Goal: Task Accomplishment & Management: Manage account settings

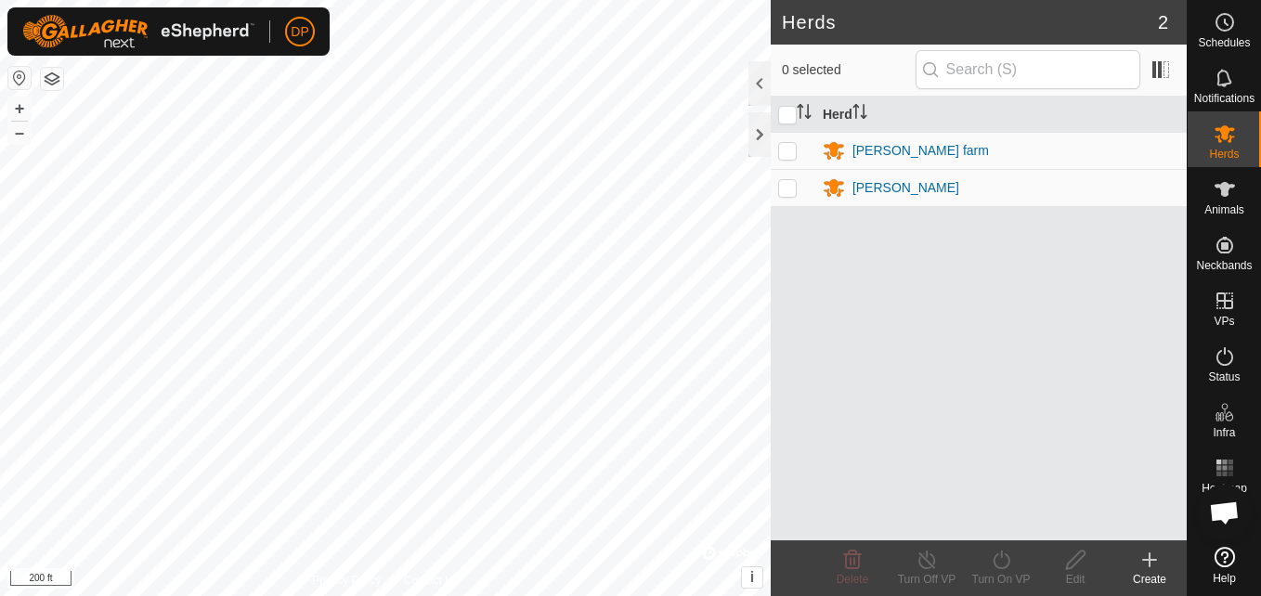
scroll to position [1923, 0]
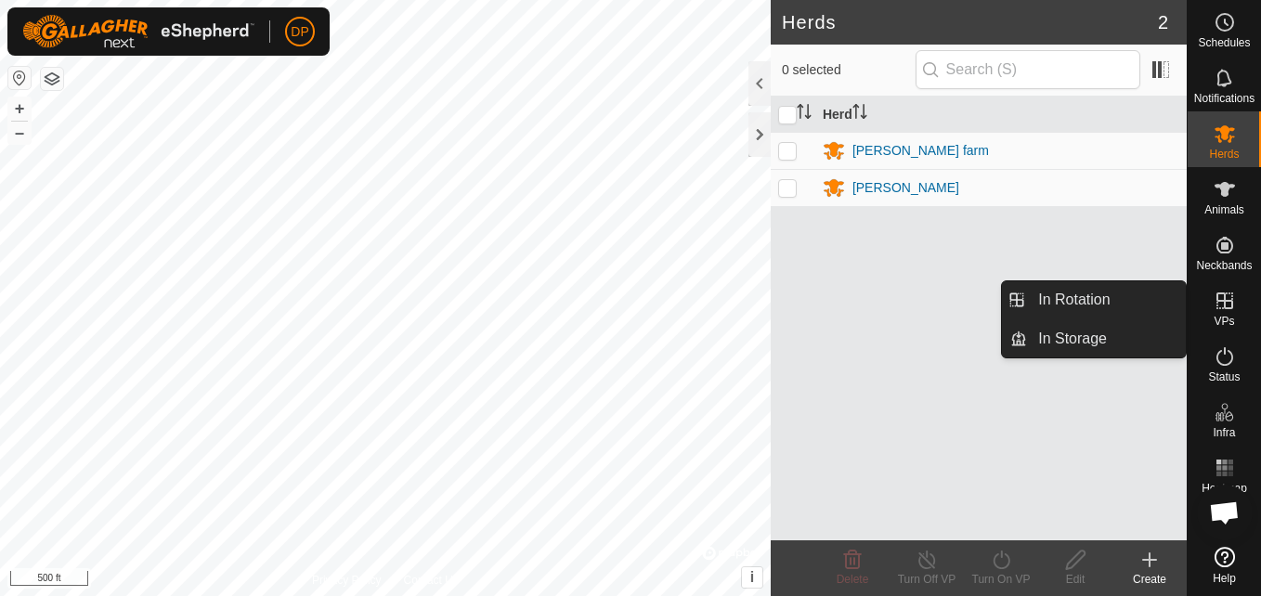
click at [1228, 301] on icon at bounding box center [1224, 300] width 17 height 17
click at [1152, 289] on link "In Rotation" at bounding box center [1106, 299] width 159 height 37
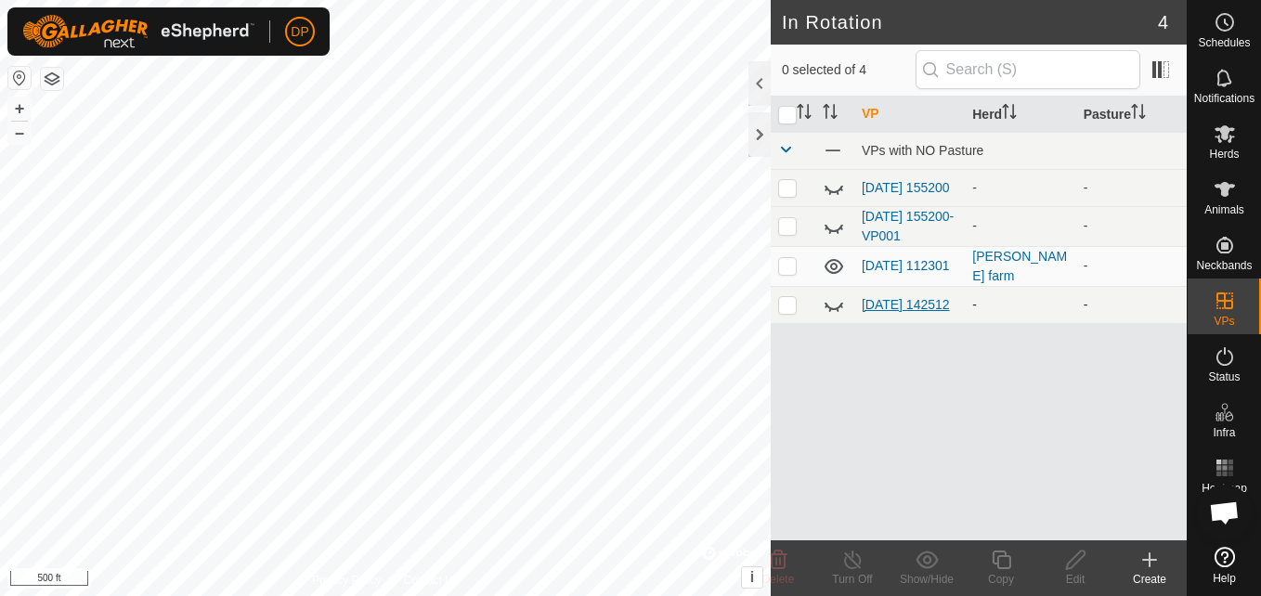
click at [887, 302] on link "[DATE] 142512" at bounding box center [905, 304] width 88 height 15
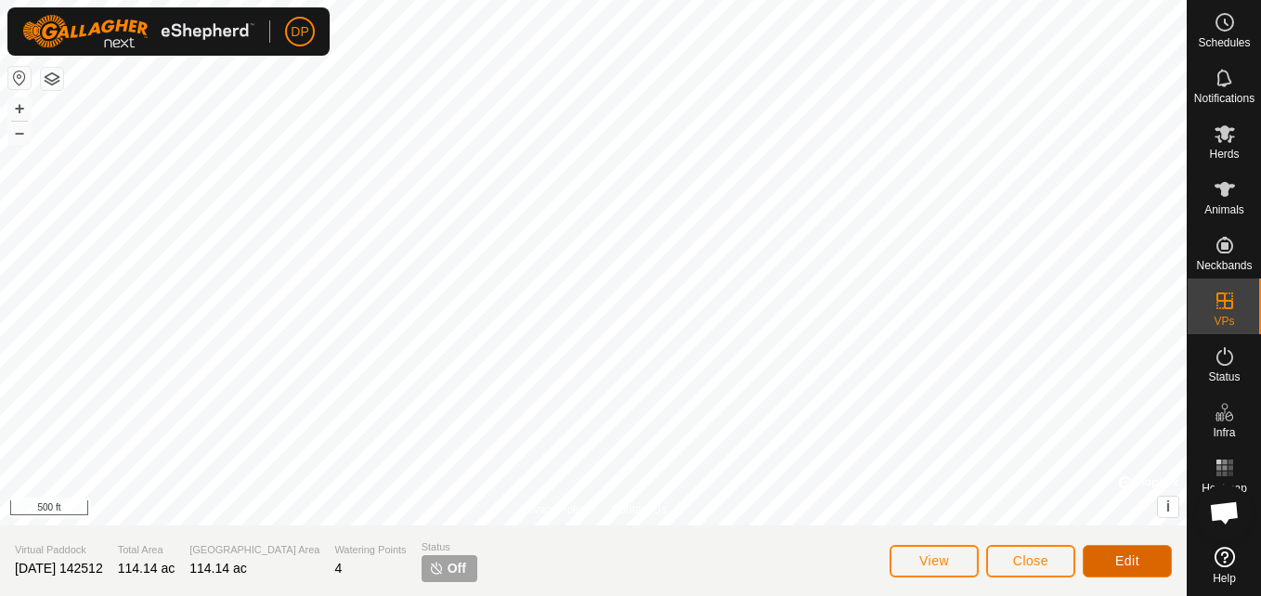
click at [1121, 556] on span "Edit" at bounding box center [1127, 560] width 24 height 15
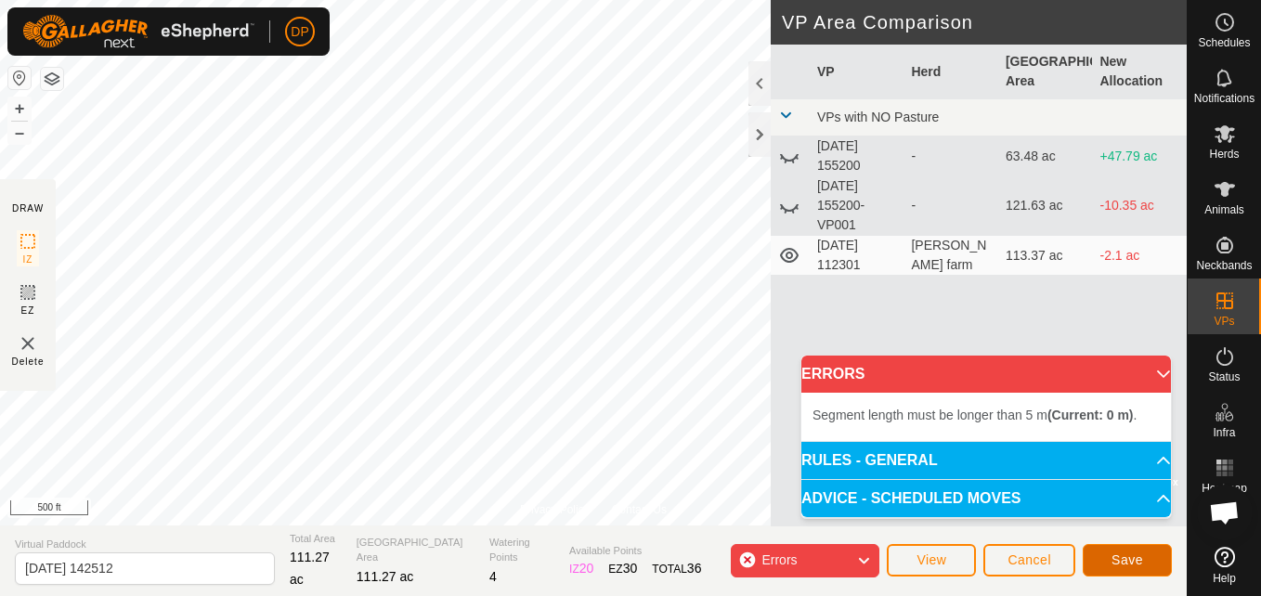
click at [1133, 552] on span "Save" at bounding box center [1127, 559] width 32 height 15
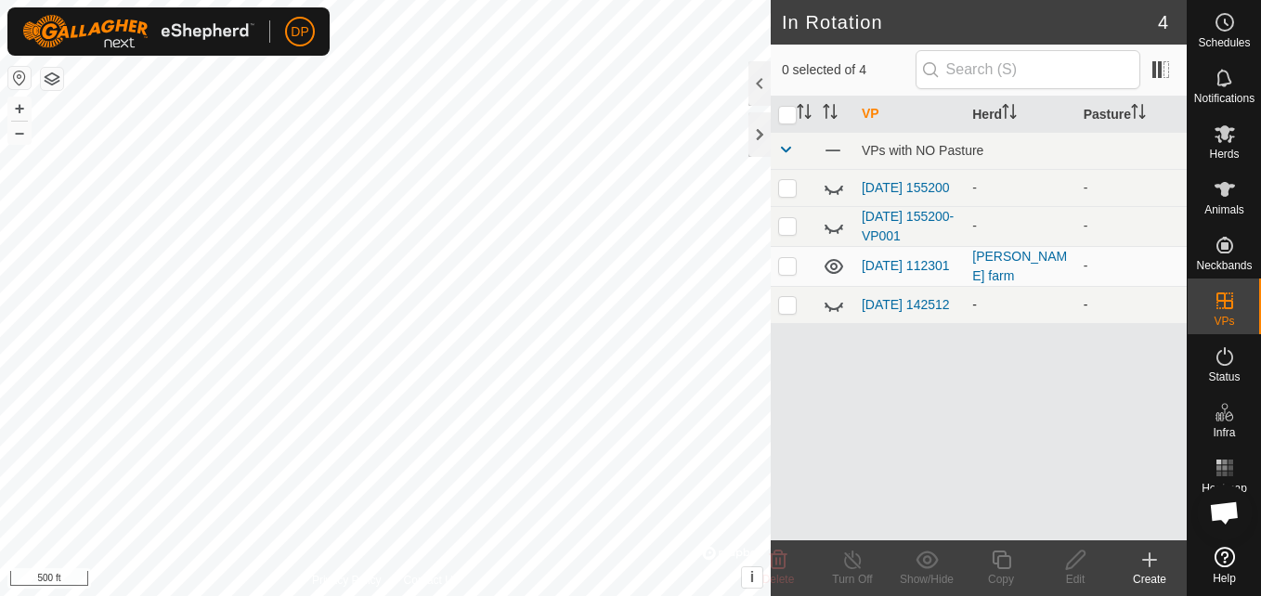
click at [835, 310] on icon at bounding box center [833, 304] width 22 height 22
click at [877, 300] on link "[DATE] 142512" at bounding box center [905, 304] width 88 height 15
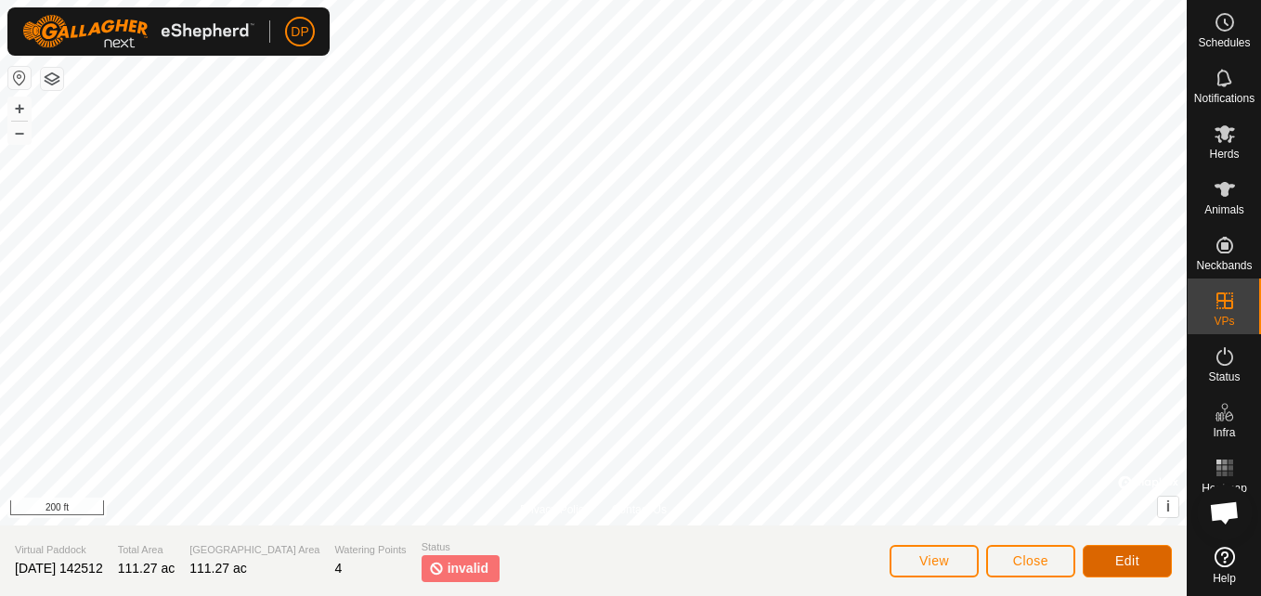
click at [1111, 549] on button "Edit" at bounding box center [1126, 561] width 89 height 32
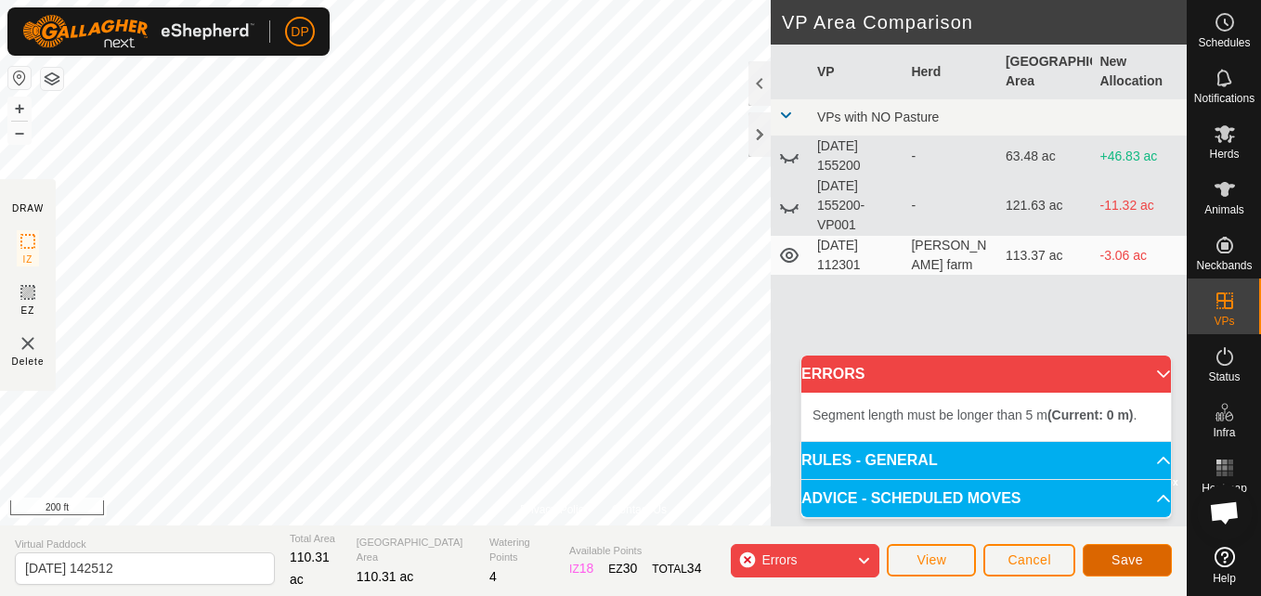
click at [1105, 548] on button "Save" at bounding box center [1126, 560] width 89 height 32
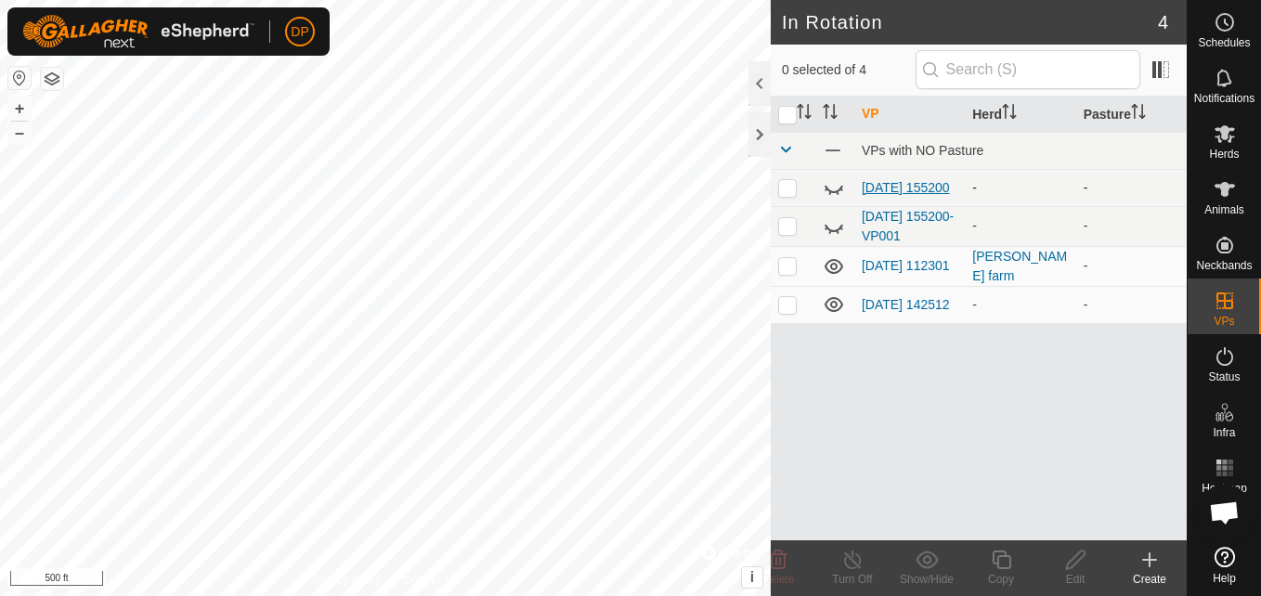
click at [883, 181] on link "[DATE] 155200" at bounding box center [905, 187] width 88 height 15
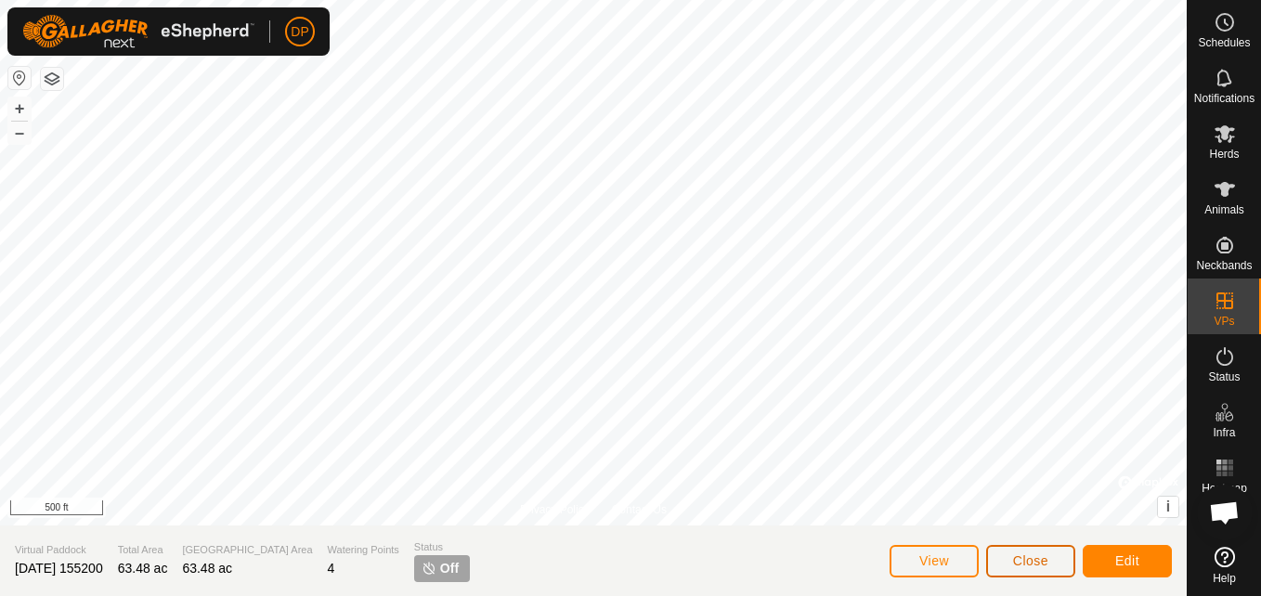
click at [1043, 562] on span "Close" at bounding box center [1030, 560] width 35 height 15
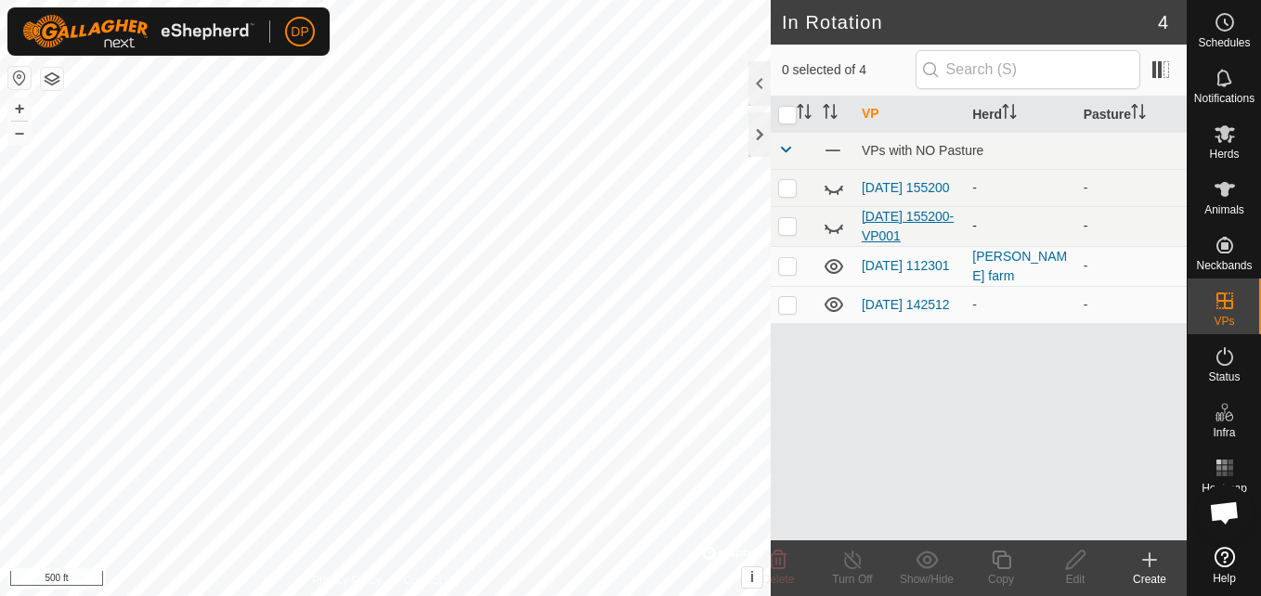
click at [905, 221] on link "[DATE] 155200-VP001" at bounding box center [907, 226] width 92 height 34
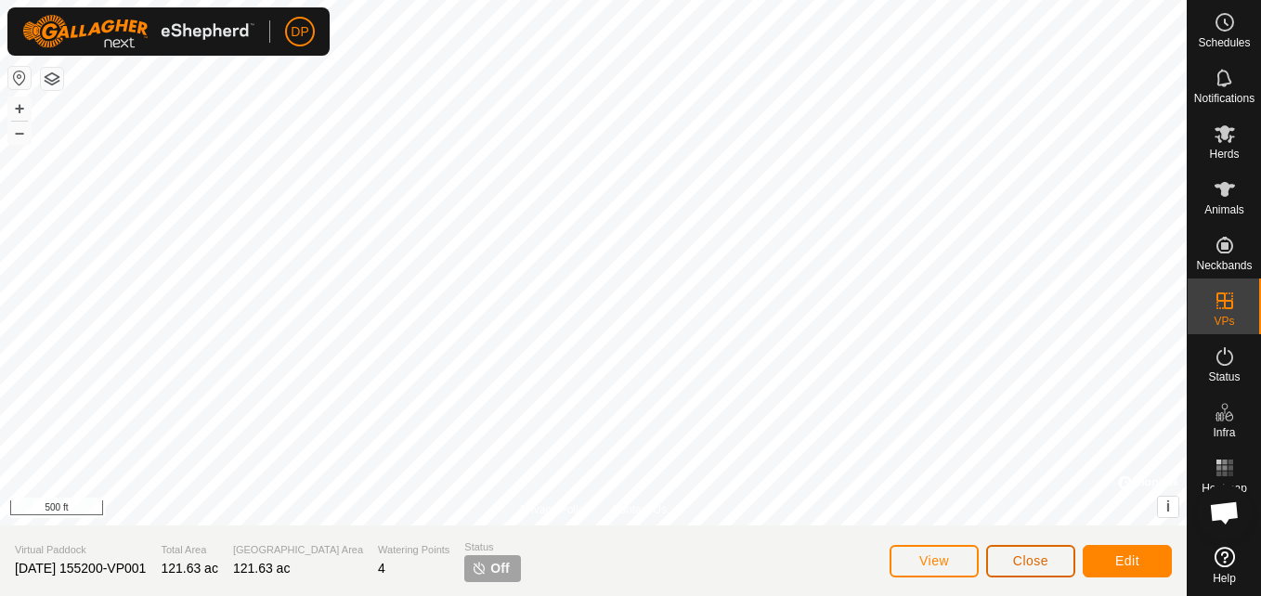
click at [1030, 560] on span "Close" at bounding box center [1030, 560] width 35 height 15
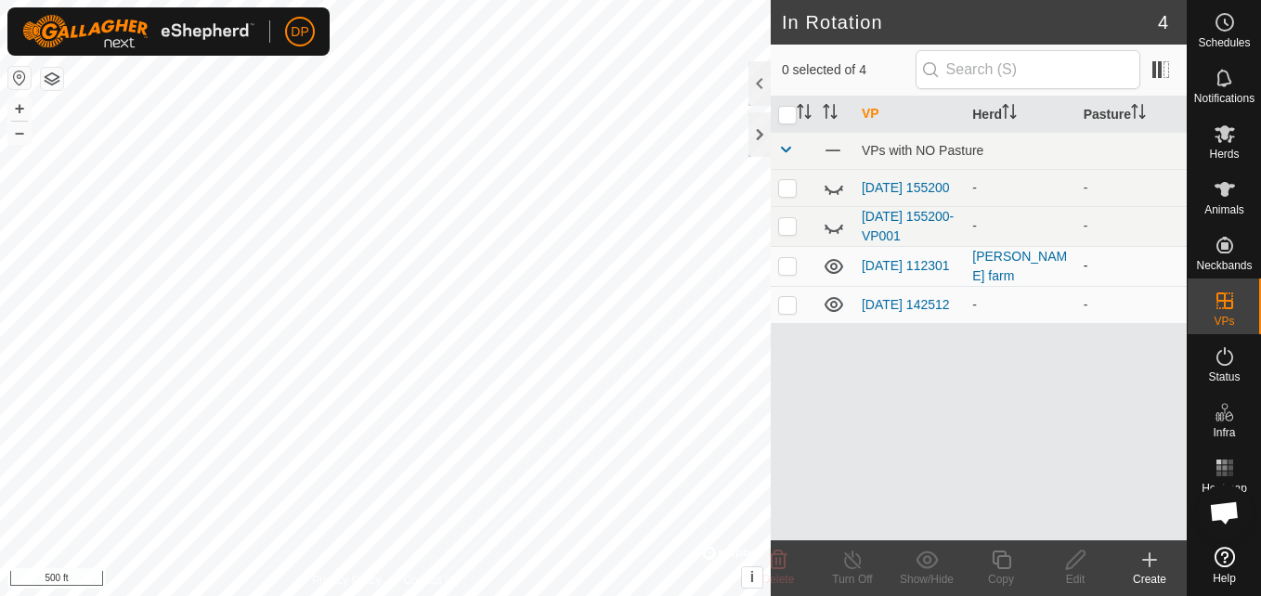
click at [936, 268] on td "[DATE] 112301" at bounding box center [909, 266] width 110 height 40
click at [875, 299] on link "[DATE] 142512" at bounding box center [905, 304] width 88 height 15
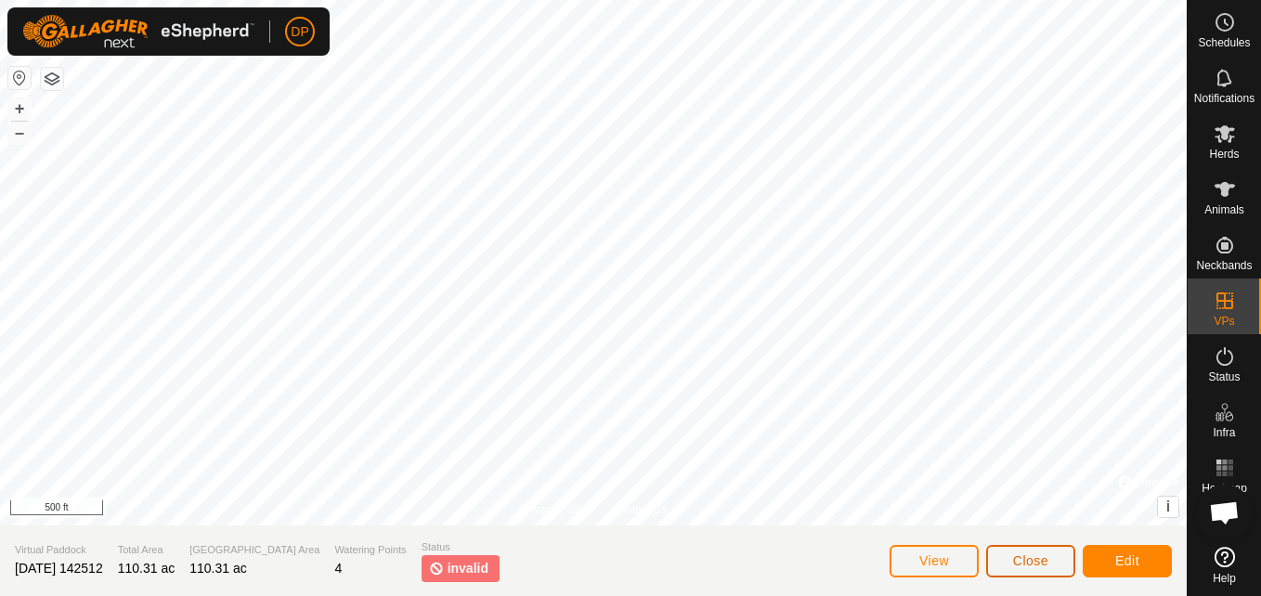
click at [1025, 562] on span "Close" at bounding box center [1030, 560] width 35 height 15
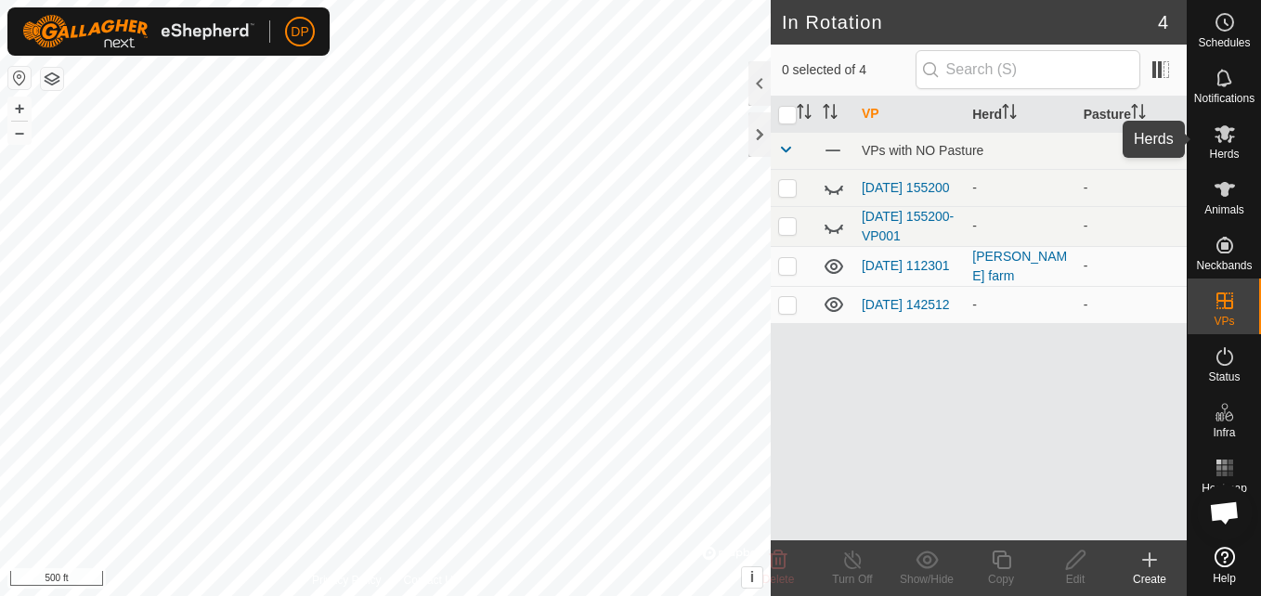
click at [1220, 138] on icon at bounding box center [1224, 134] width 22 height 22
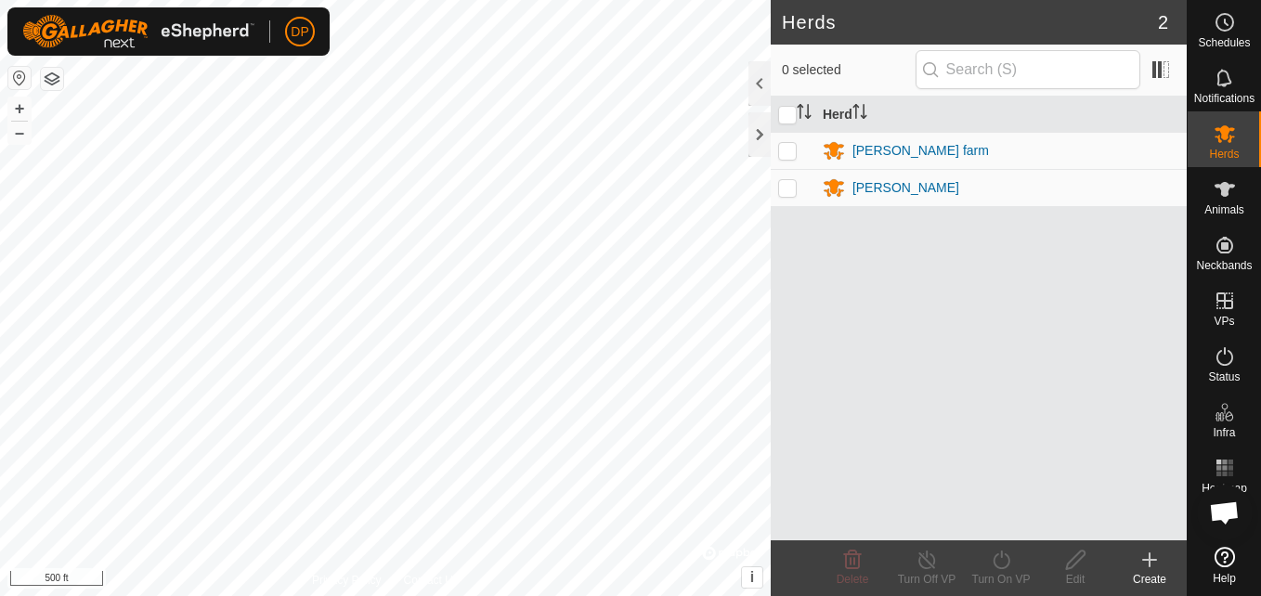
click at [790, 157] on p-checkbox at bounding box center [787, 150] width 19 height 15
checkbox input "true"
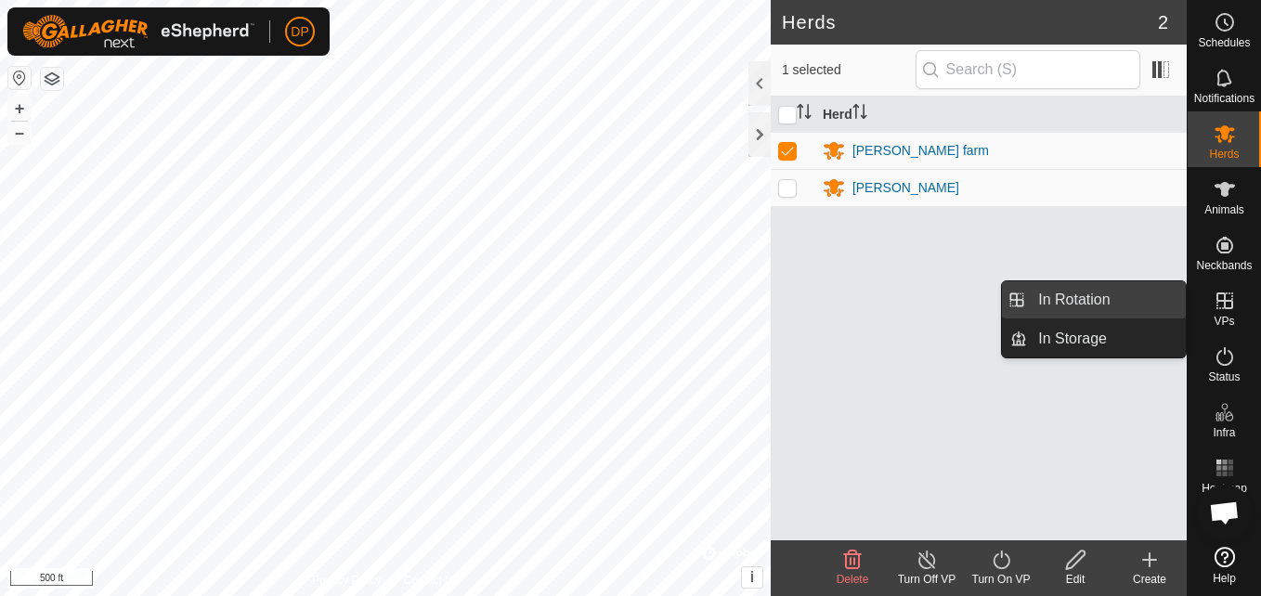
click at [1158, 293] on link "In Rotation" at bounding box center [1106, 299] width 159 height 37
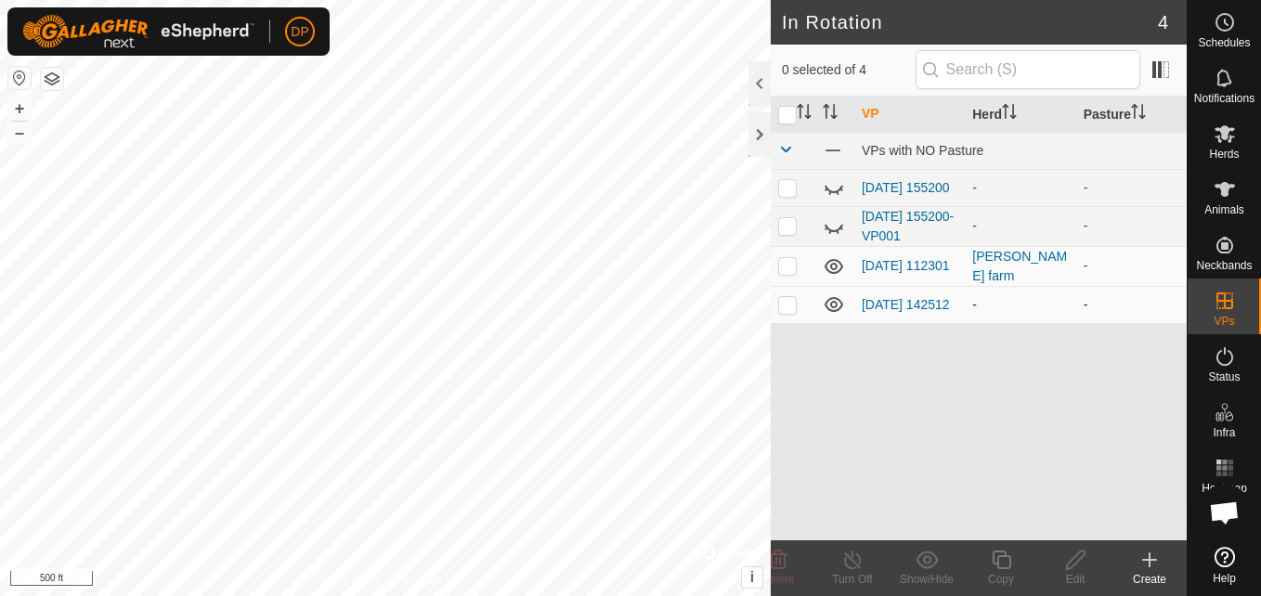
click at [831, 309] on icon at bounding box center [833, 304] width 19 height 15
click at [1214, 129] on icon at bounding box center [1224, 134] width 20 height 18
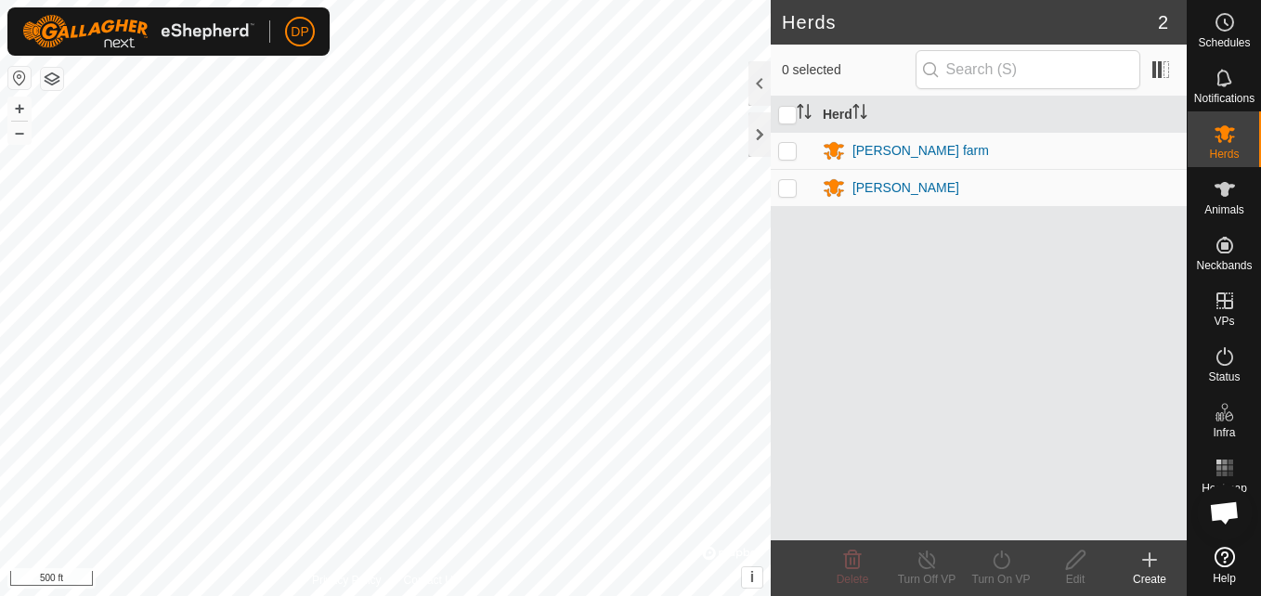
click at [782, 146] on p-checkbox at bounding box center [787, 150] width 19 height 15
checkbox input "true"
